Goal: Task Accomplishment & Management: Manage account settings

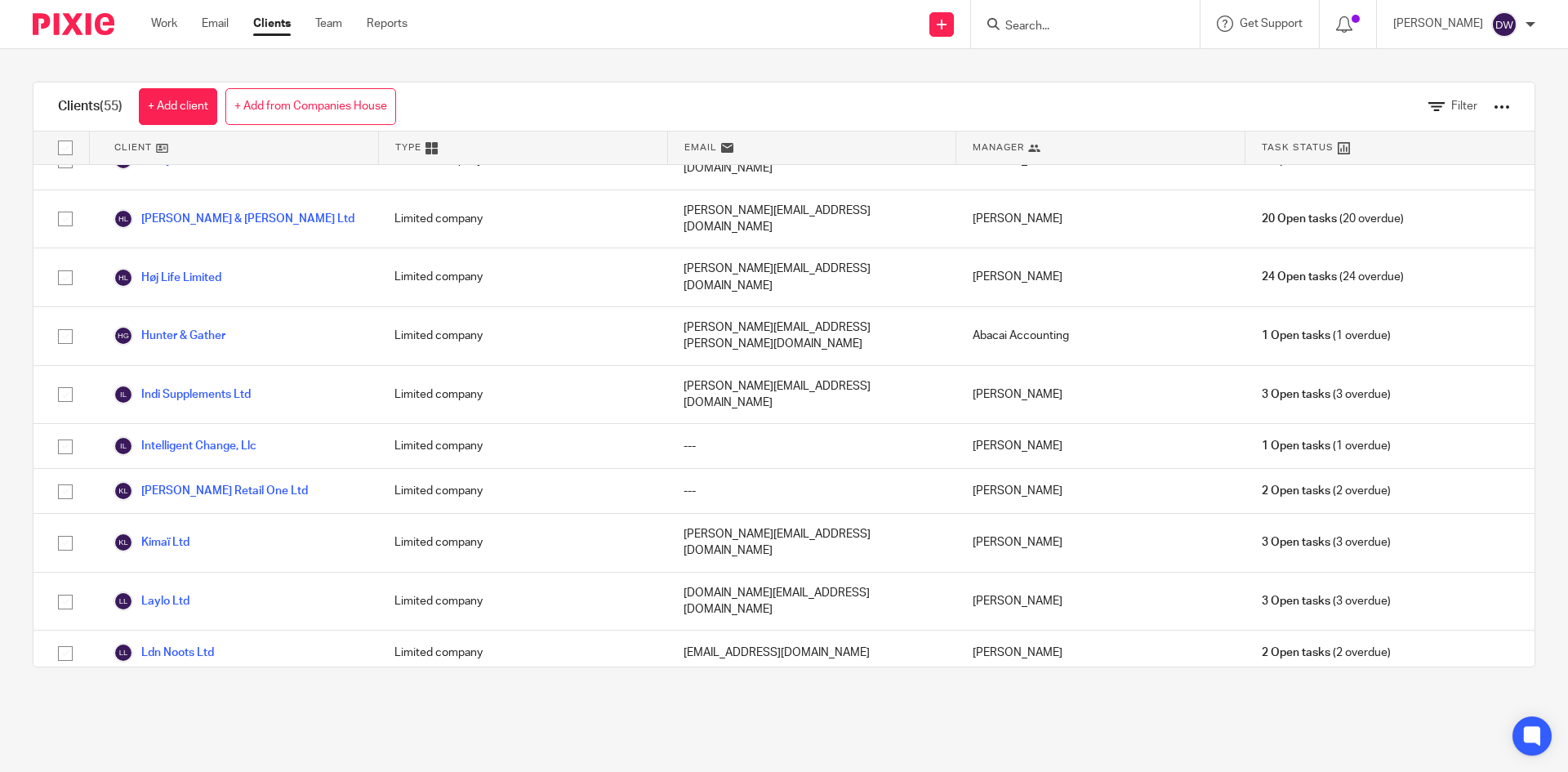
scroll to position [816, 0]
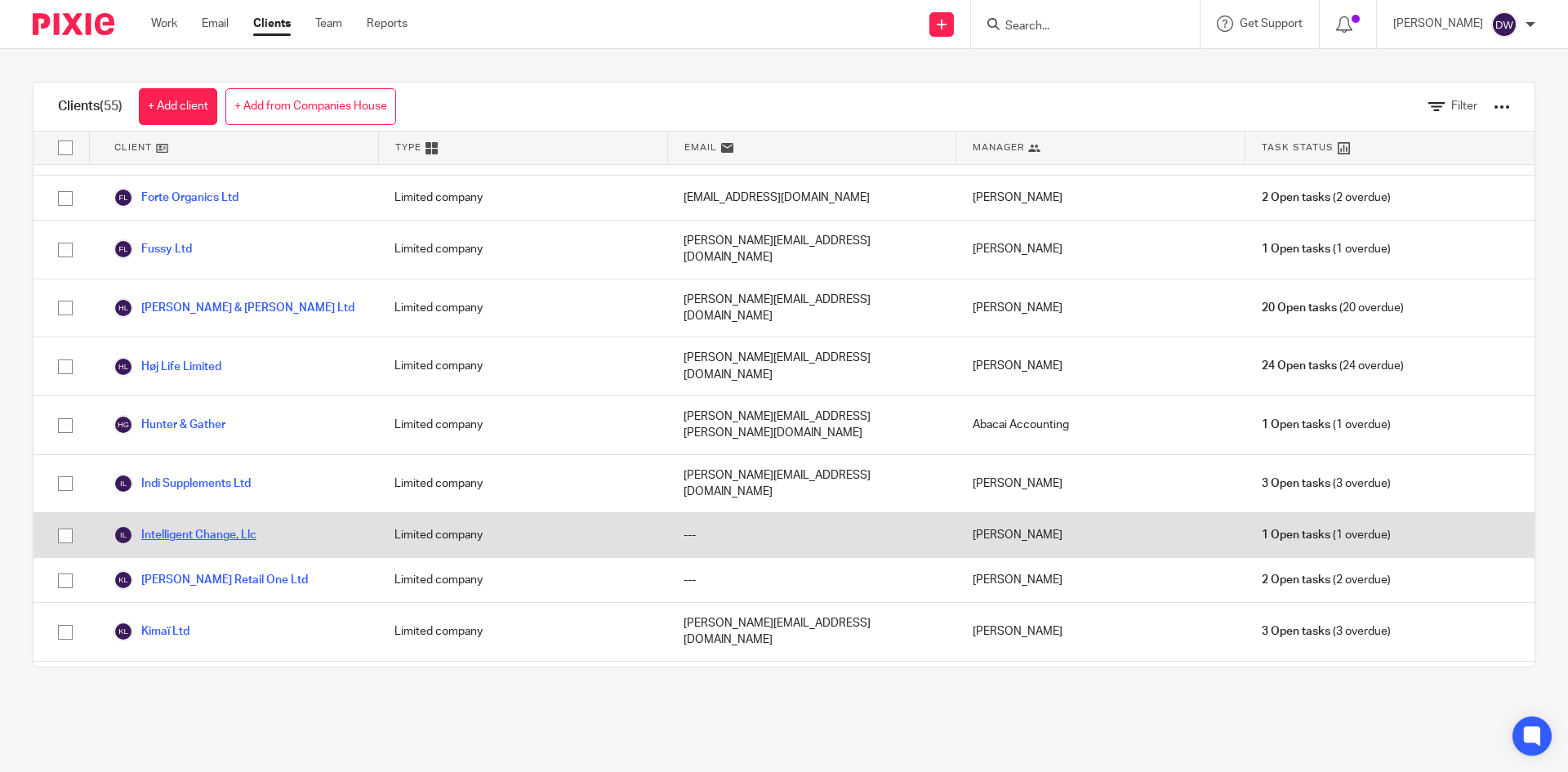
click at [227, 525] on link "Intelligent Change, Llc" at bounding box center [185, 534] width 143 height 20
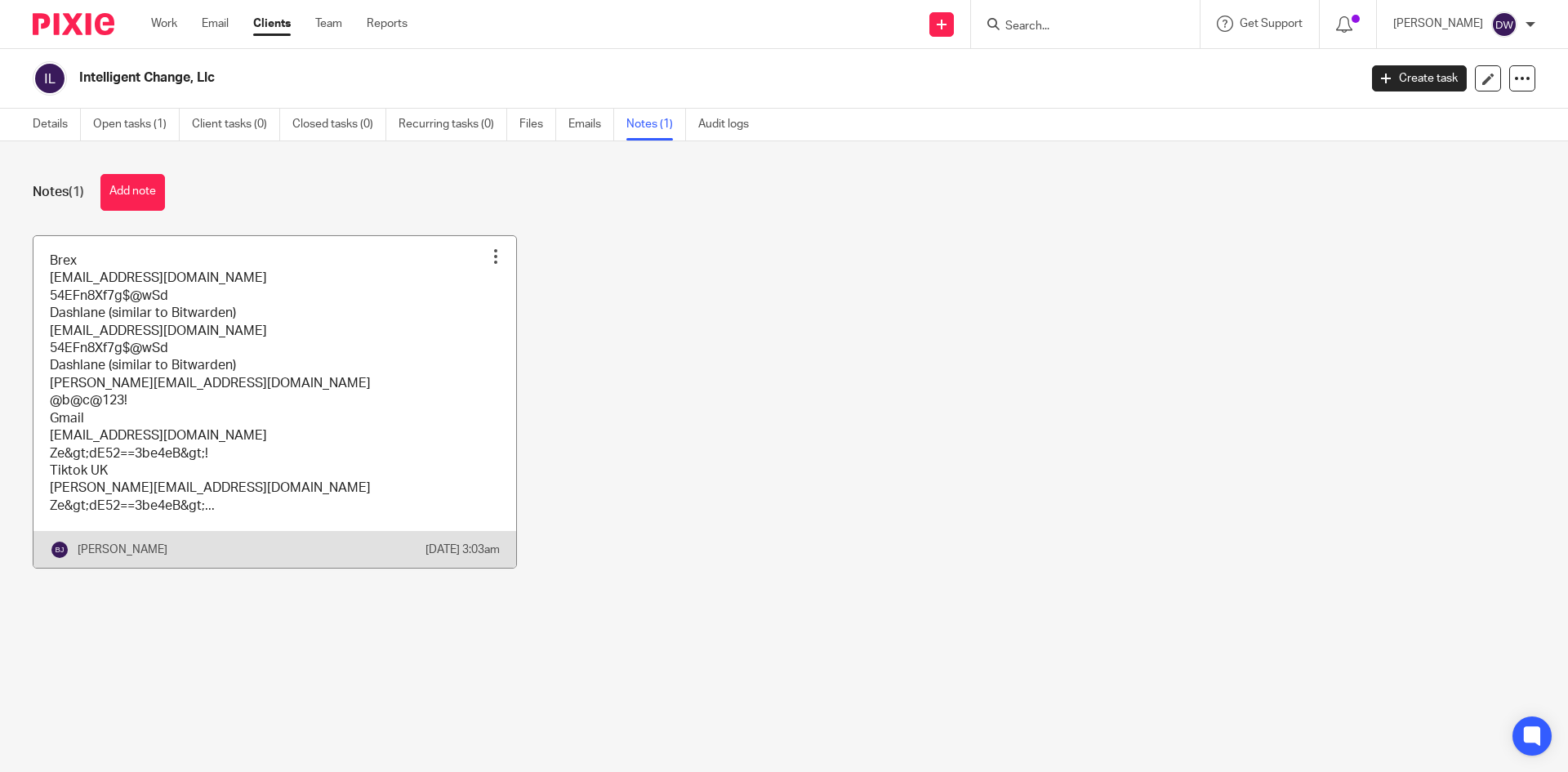
click at [389, 337] on link at bounding box center [275, 402] width 483 height 333
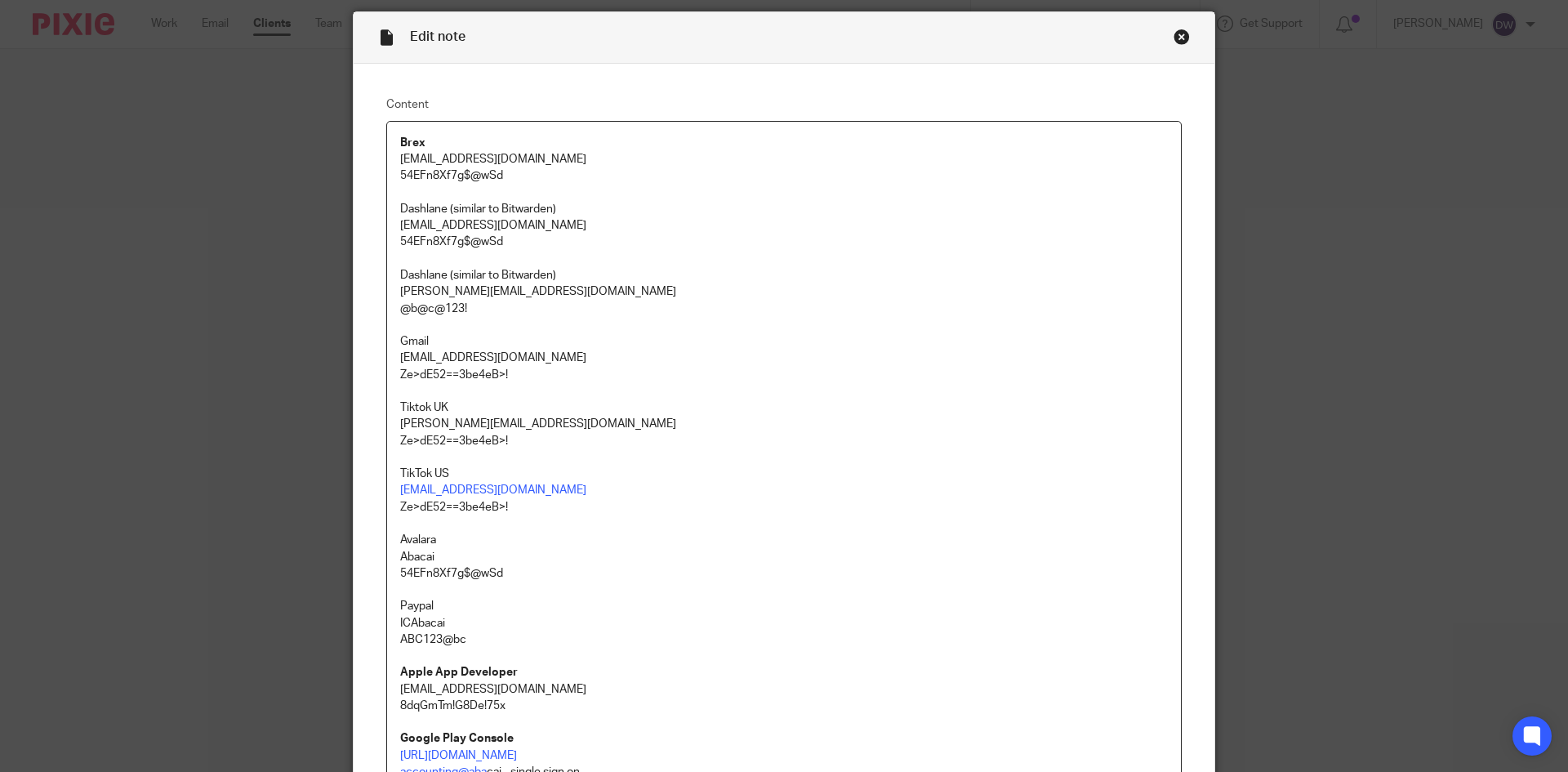
scroll to position [82, 0]
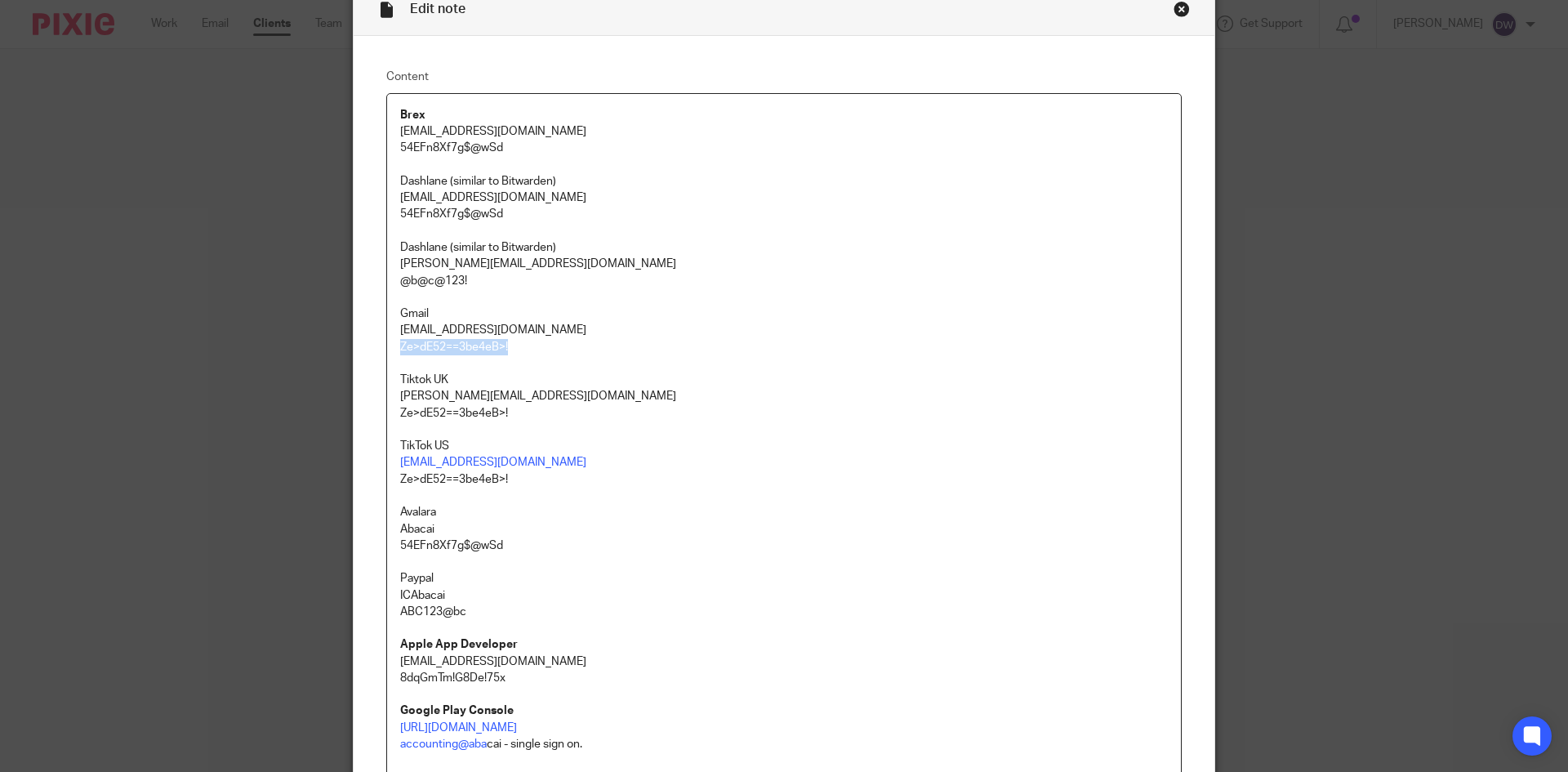
drag, startPoint x: 392, startPoint y: 348, endPoint x: 512, endPoint y: 345, distance: 120.0
click at [512, 345] on div "Brex [EMAIL_ADDRESS][DOMAIN_NAME] 54EFn8Xf7g$@wSd Dashlane (similar to Bitwarde…" at bounding box center [784, 640] width 794 height 1092
copy p "Ze>dE52==3be4eB>!"
drag, startPoint x: 393, startPoint y: 133, endPoint x: 583, endPoint y: 126, distance: 190.1
click at [583, 126] on div "Brex [EMAIL_ADDRESS][DOMAIN_NAME] 54EFn8Xf7g$@wSd Dashlane (similar to Bitwarde…" at bounding box center [784, 640] width 794 height 1092
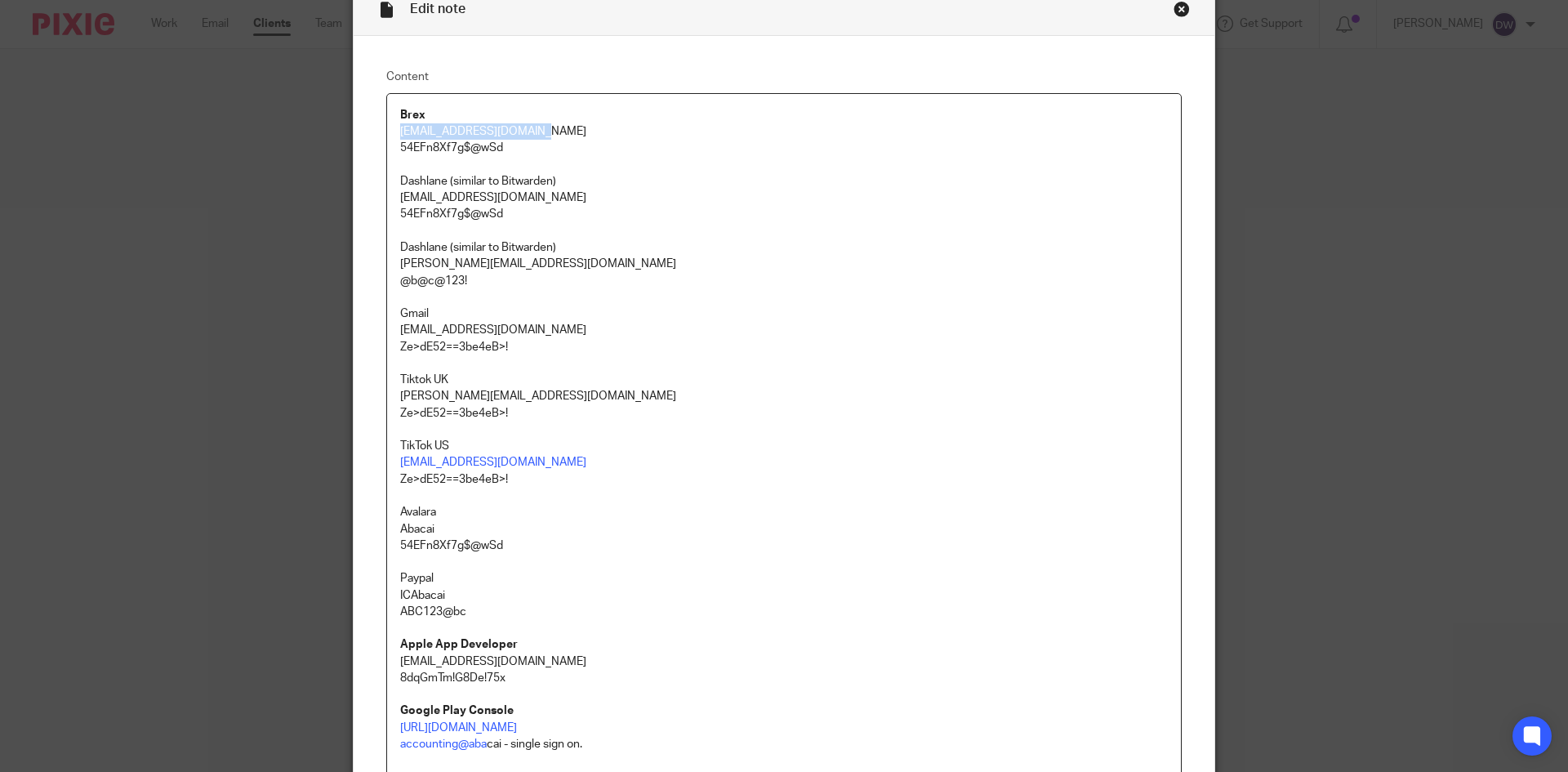
copy p "[EMAIL_ADDRESS][DOMAIN_NAME]"
drag, startPoint x: 396, startPoint y: 148, endPoint x: 549, endPoint y: 154, distance: 153.1
click at [549, 154] on p "54EFn8Xf7g$@wSd" at bounding box center [784, 147] width 767 height 16
copy p "54EFn8Xf7g$@wSd"
